Goal: Task Accomplishment & Management: Manage account settings

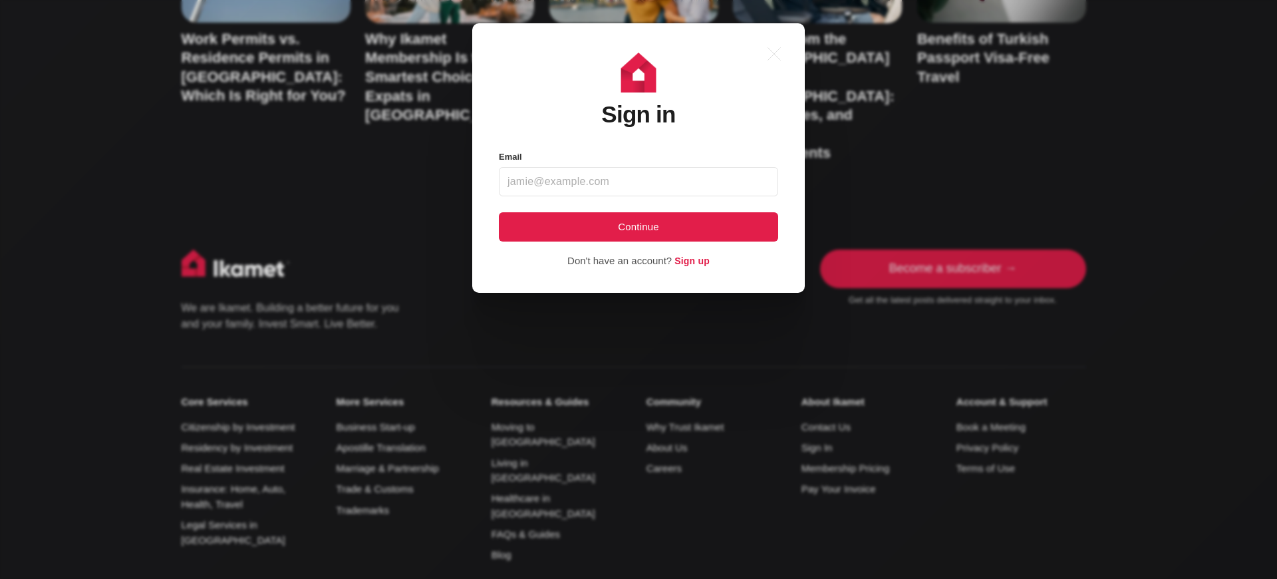
click at [1086, 33] on div ".a{fill:none;stroke:currentColor;stroke-linecap:round;stroke-linejoin:round;str…" at bounding box center [648, 289] width 1297 height 579
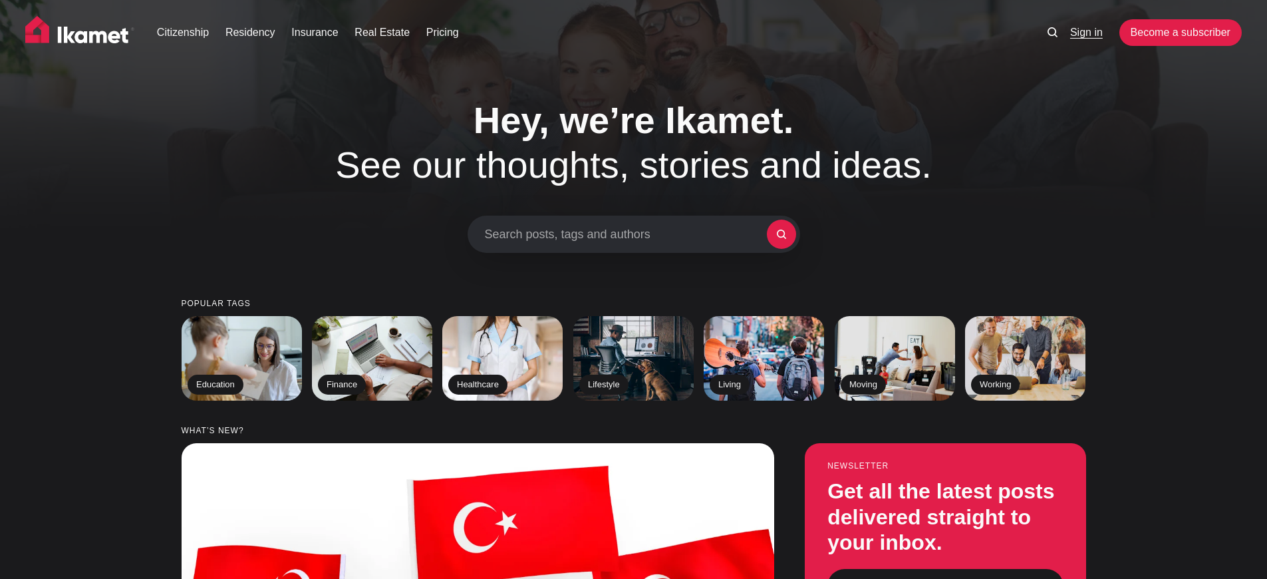
click at [1086, 33] on link "Sign in" at bounding box center [1086, 33] width 33 height 16
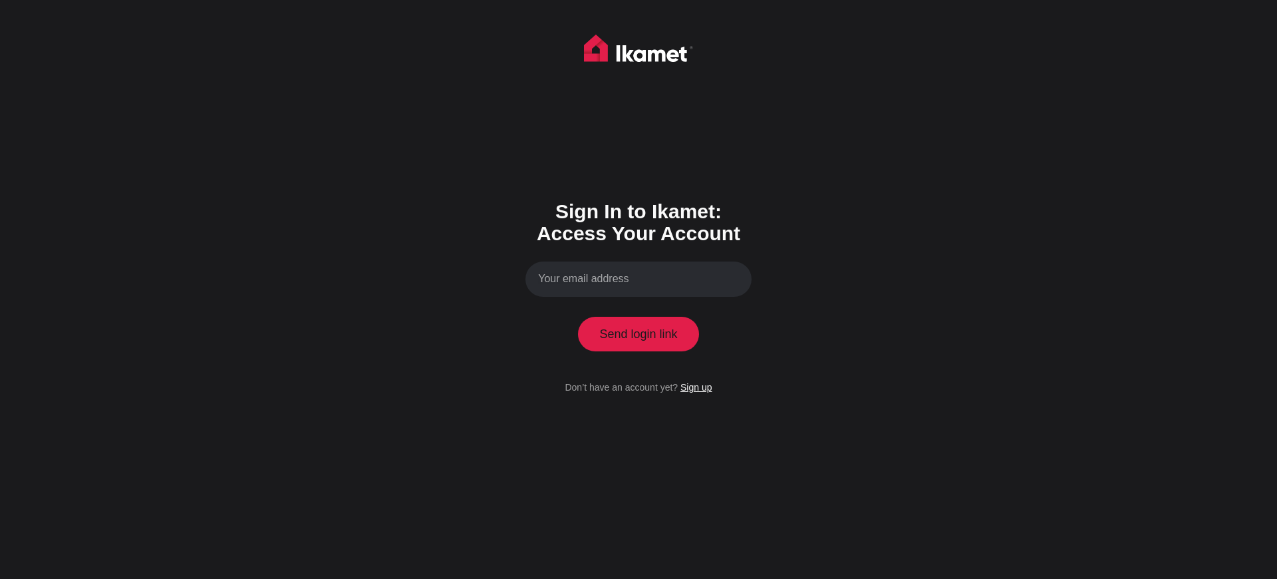
click at [696, 387] on link "Sign up" at bounding box center [696, 387] width 31 height 11
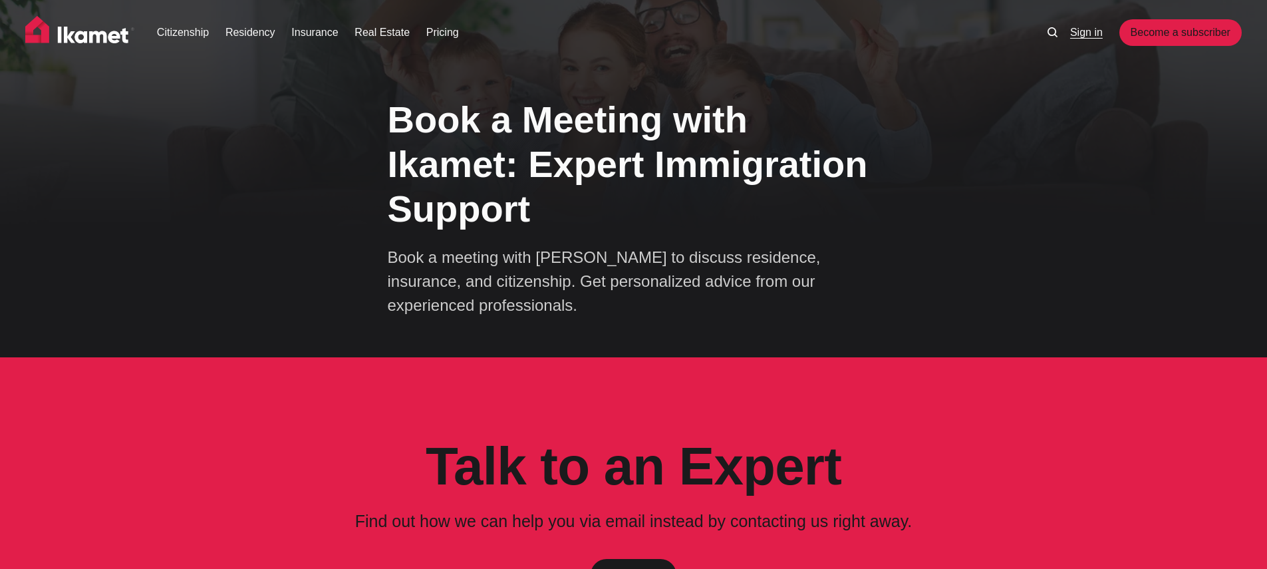
click at [1086, 33] on link "Sign in" at bounding box center [1086, 33] width 33 height 16
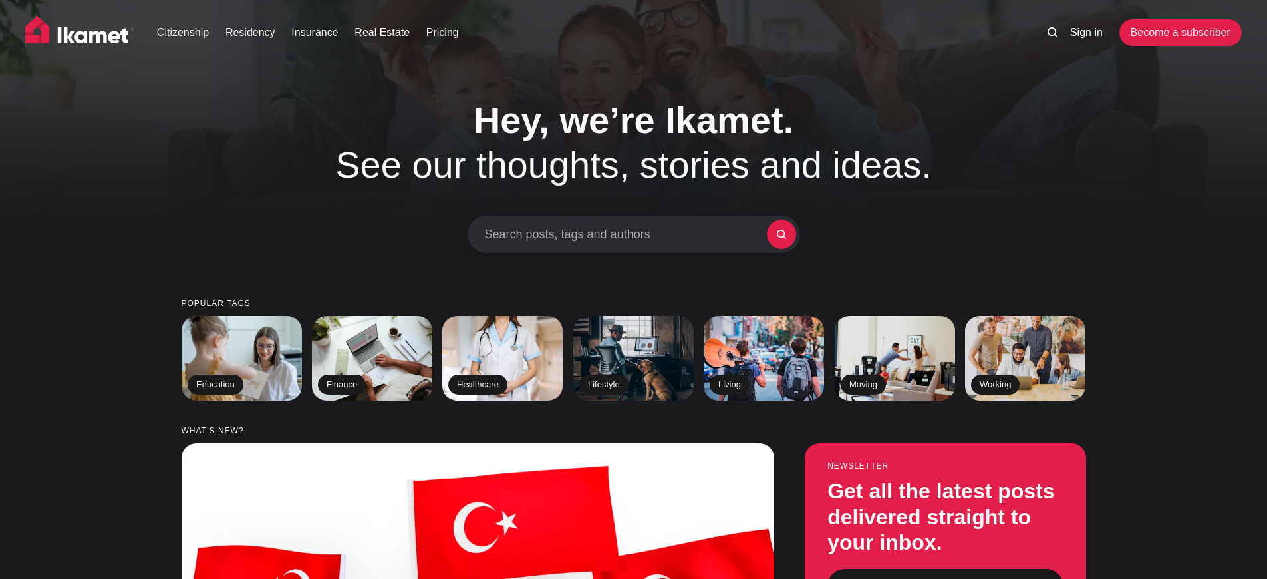
click at [1086, 33] on link "Sign in" at bounding box center [1086, 33] width 33 height 16
